Goal: Task Accomplishment & Management: Use online tool/utility

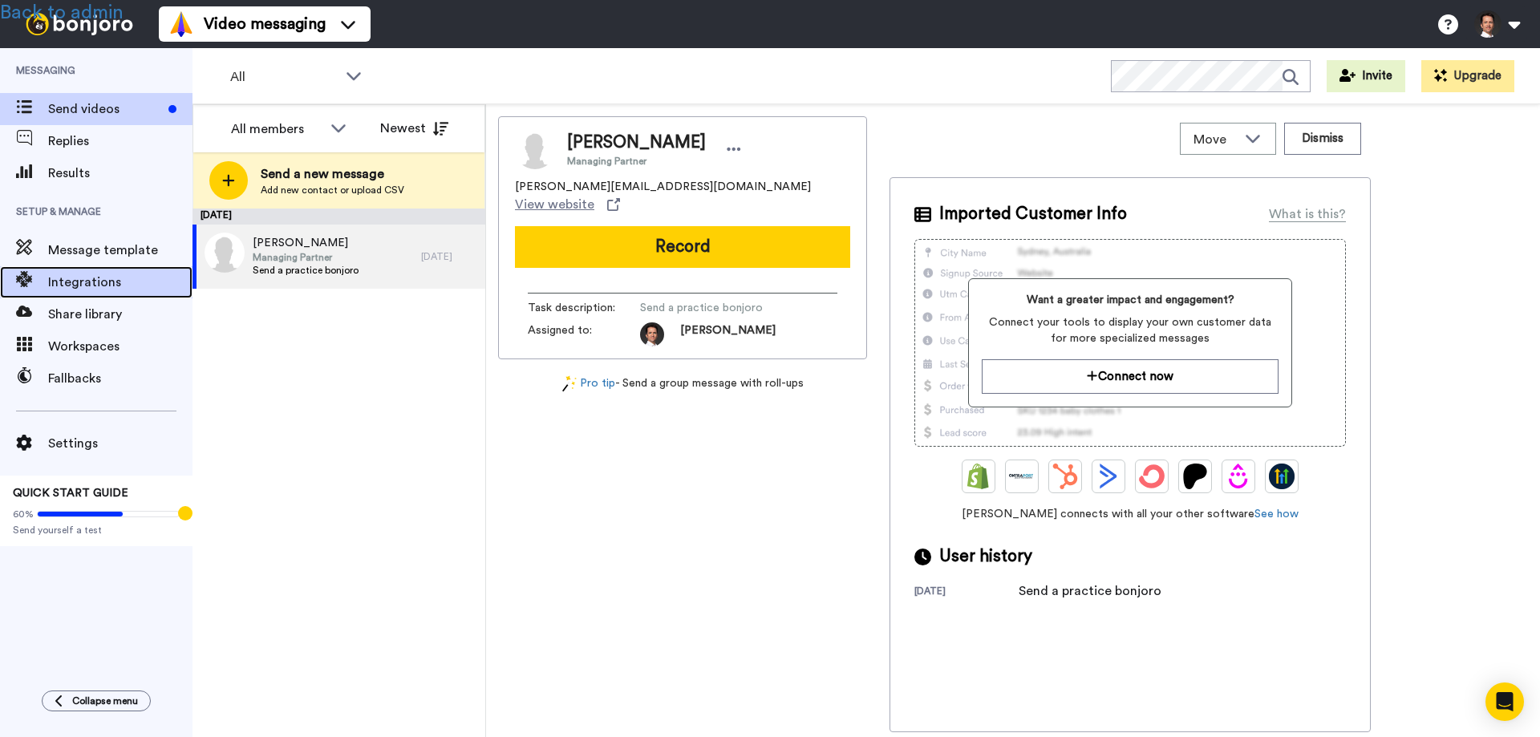
click at [99, 280] on span "Integrations" at bounding box center [120, 282] width 144 height 19
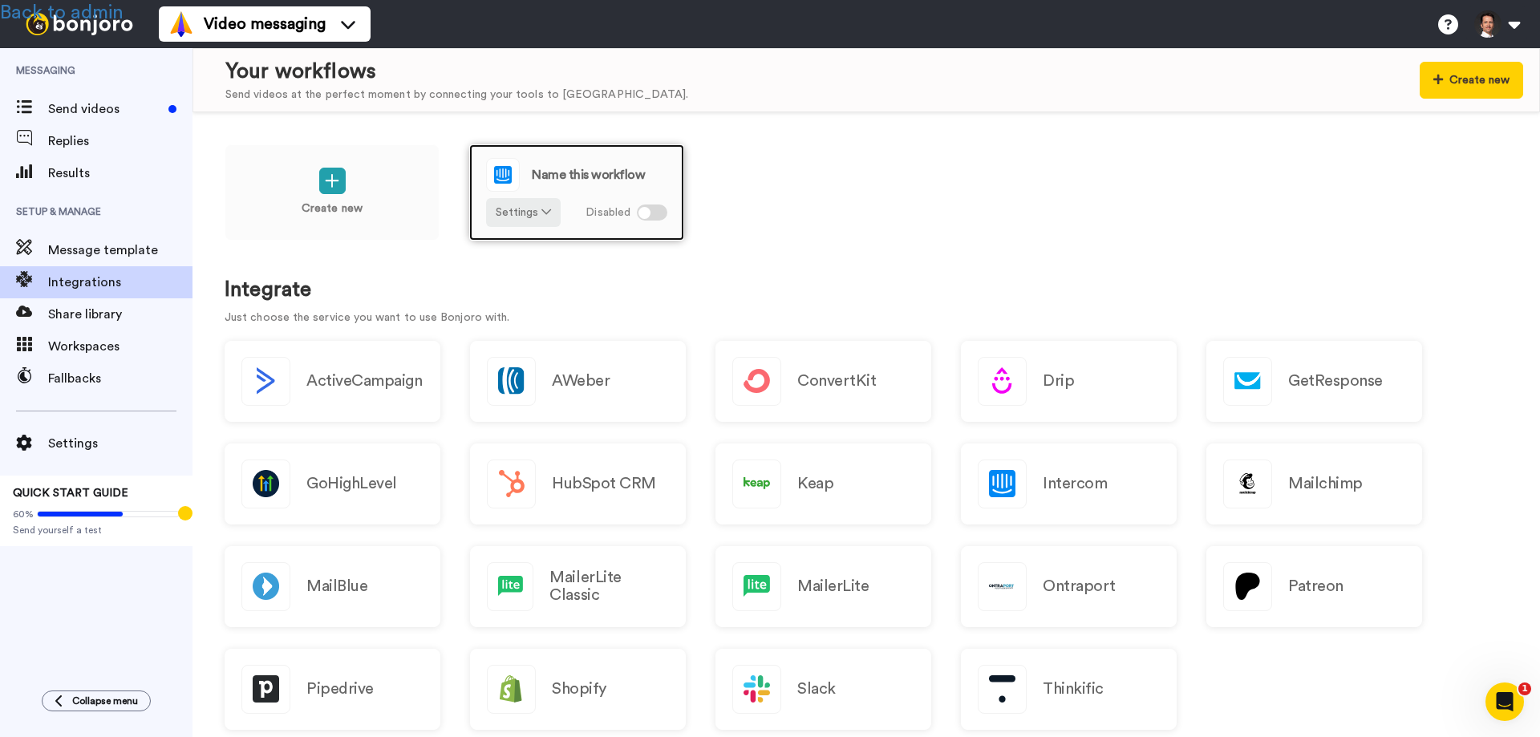
click at [565, 172] on span "Name this workflow" at bounding box center [588, 174] width 113 height 13
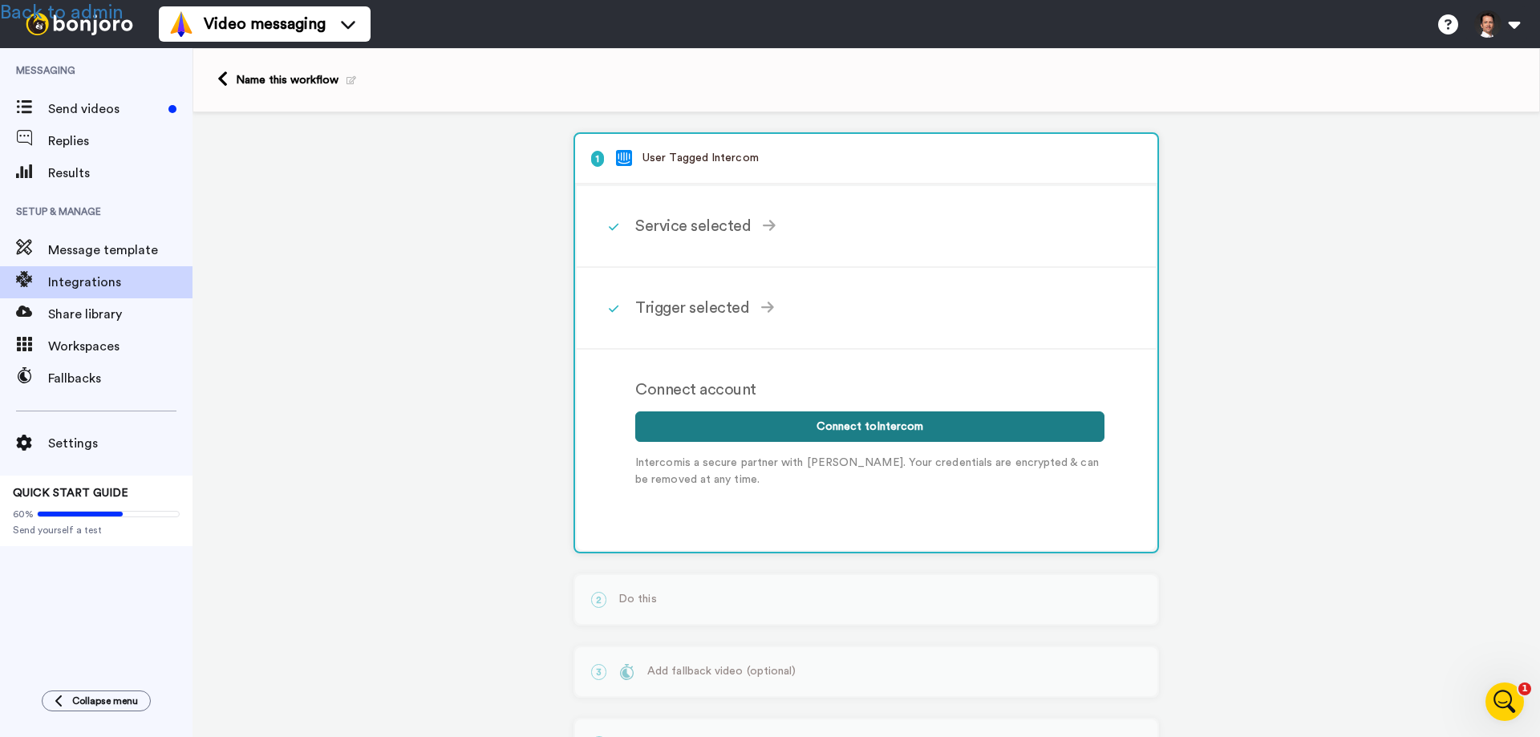
click at [856, 421] on button "Connect to Intercom" at bounding box center [869, 426] width 469 height 30
